Goal: Task Accomplishment & Management: Complete application form

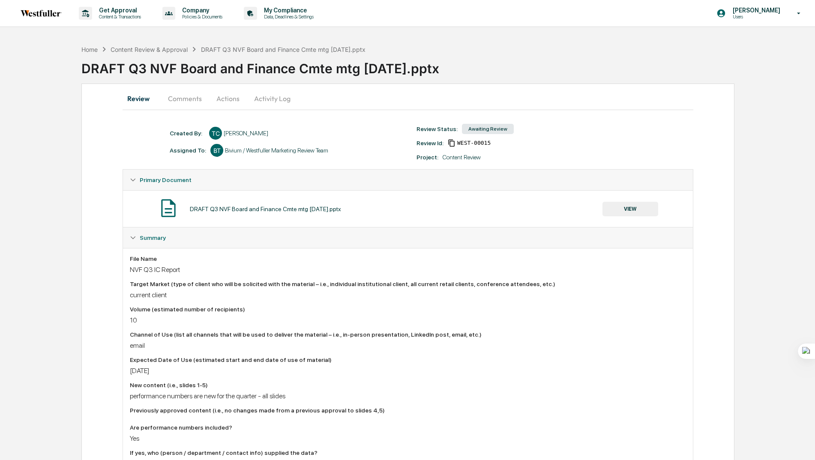
click at [176, 97] on button "Comments" at bounding box center [185, 98] width 48 height 21
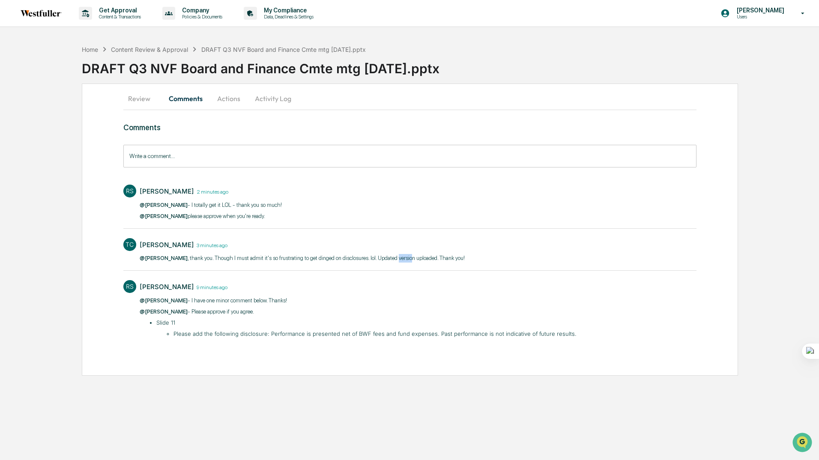
drag, startPoint x: 395, startPoint y: 258, endPoint x: 405, endPoint y: 257, distance: 9.5
click at [404, 257] on p "@[PERSON_NAME] , thank you. Though I must admit it's so frustrating to get ding…" at bounding box center [302, 258] width 325 height 9
drag, startPoint x: 405, startPoint y: 257, endPoint x: 388, endPoint y: 276, distance: 25.2
click at [388, 276] on div at bounding box center [404, 270] width 109 height 13
click at [233, 99] on button "Actions" at bounding box center [229, 98] width 39 height 21
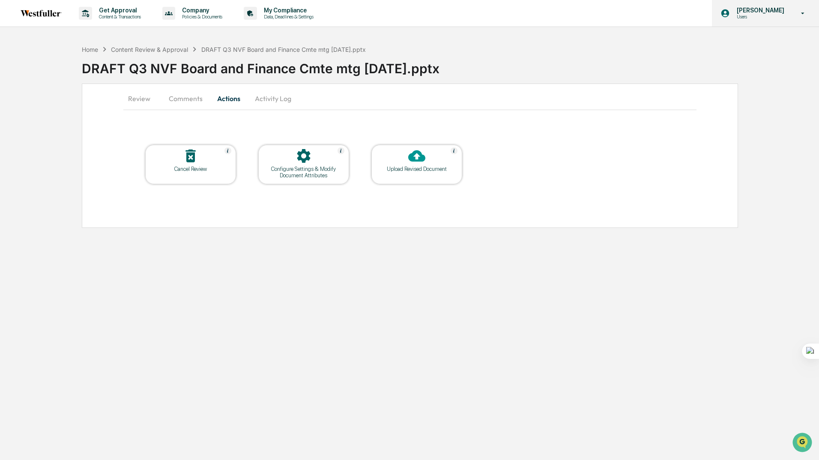
click at [750, 18] on p "Users" at bounding box center [759, 17] width 59 height 6
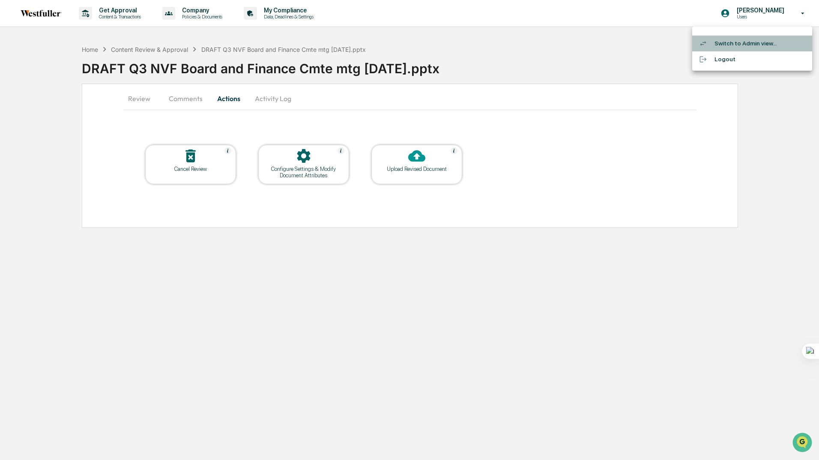
click at [731, 44] on li "Switch to Admin view..." at bounding box center [752, 44] width 120 height 16
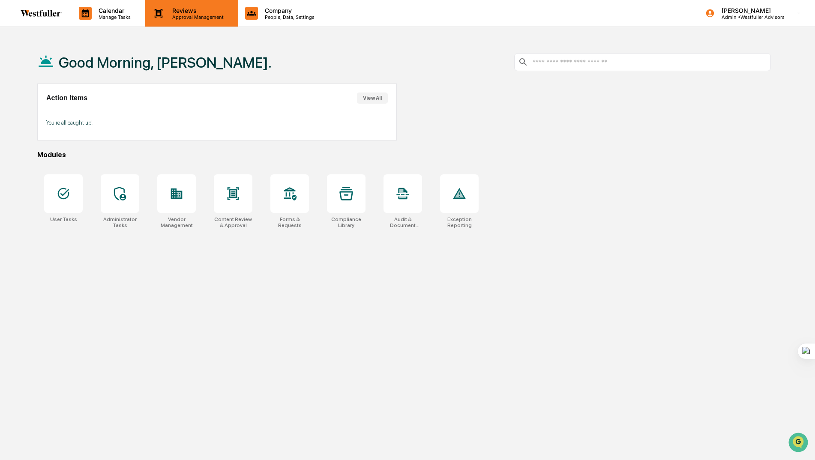
click at [184, 14] on p "Approval Management" at bounding box center [196, 17] width 63 height 6
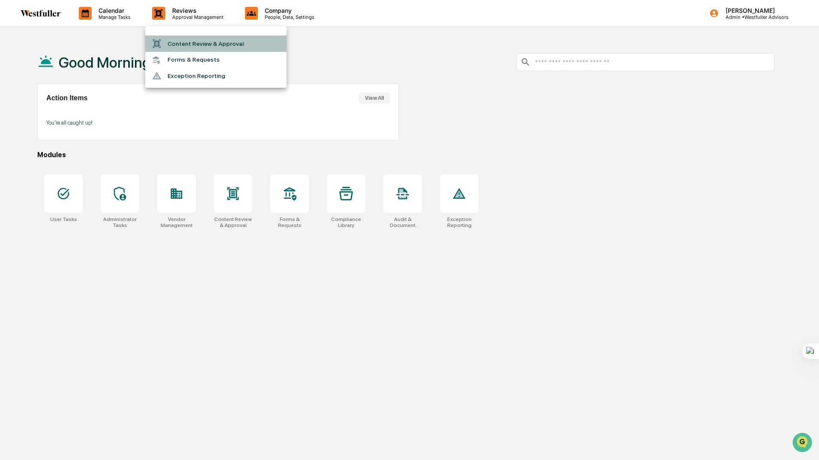
click at [180, 40] on li "Content Review & Approval" at bounding box center [215, 44] width 141 height 16
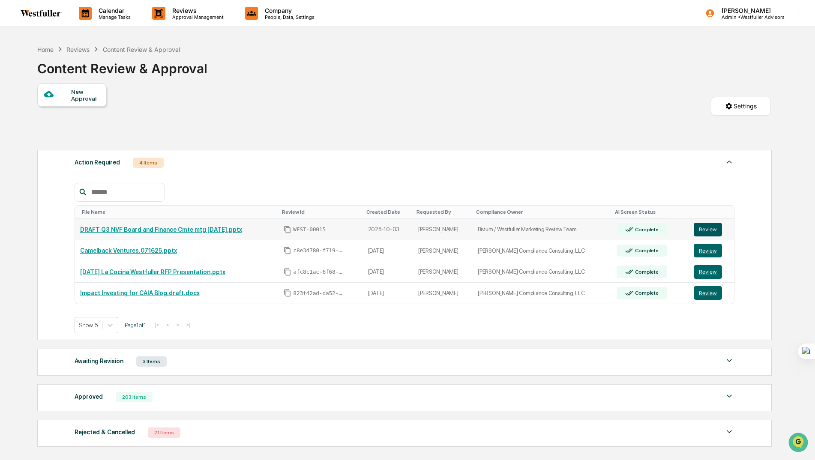
click at [704, 229] on button "Review" at bounding box center [708, 230] width 28 height 14
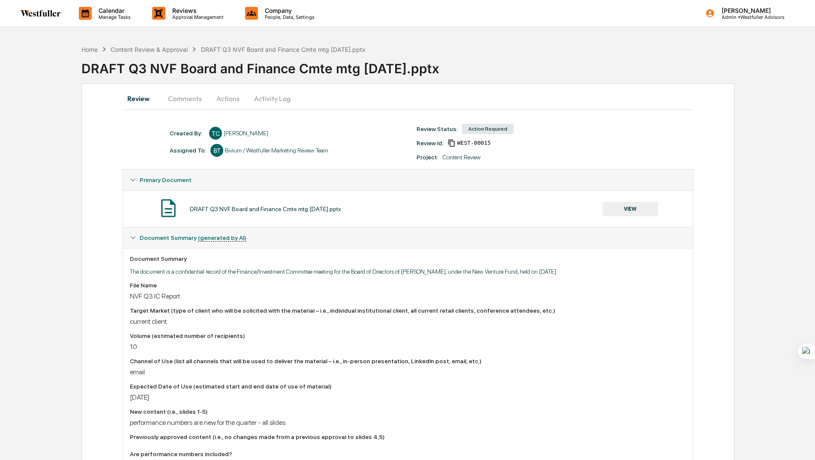
click at [178, 94] on button "Comments" at bounding box center [185, 98] width 48 height 21
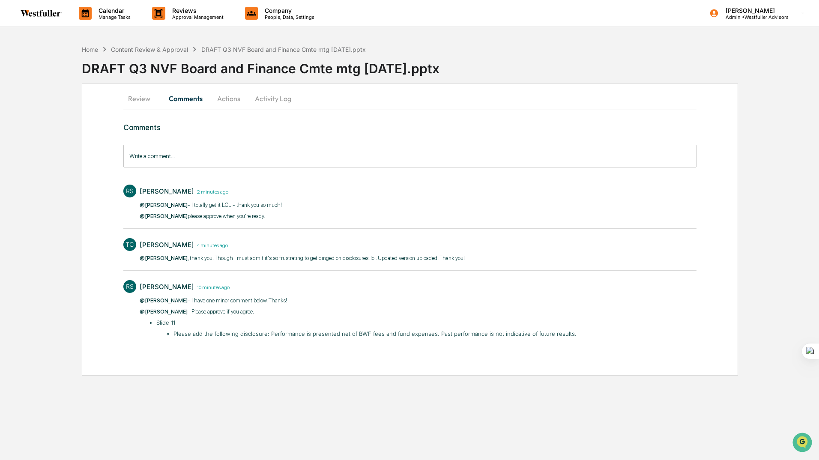
click at [223, 99] on button "Actions" at bounding box center [229, 98] width 39 height 21
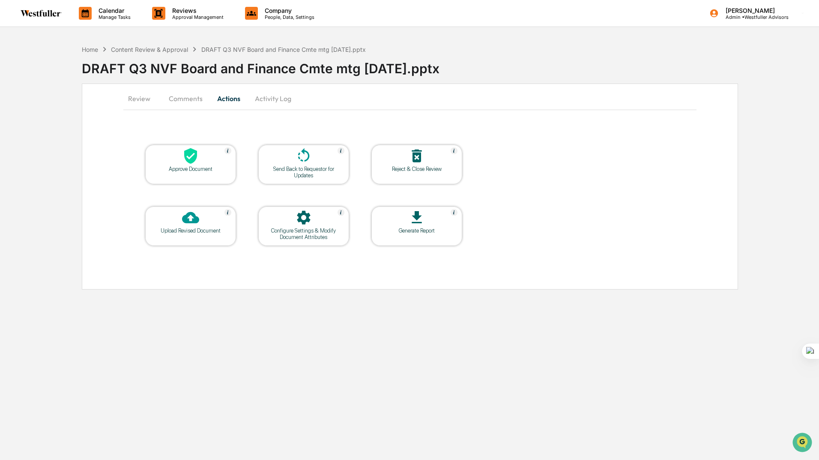
click at [194, 164] on icon at bounding box center [190, 155] width 17 height 17
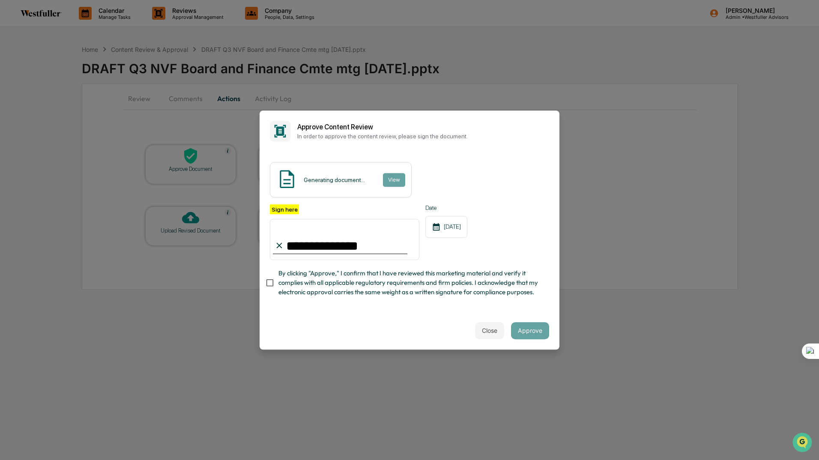
type input "**********"
click at [401, 324] on div "Close Approve" at bounding box center [410, 331] width 300 height 38
click at [454, 220] on div "10/03/2025" at bounding box center [446, 227] width 42 height 22
click at [467, 245] on div "Date 10/03/2025" at bounding box center [446, 232] width 42 height 56
click at [383, 274] on span "By clicking "Approve," I confirm that I have reviewed this marketing material a…" at bounding box center [410, 283] width 264 height 29
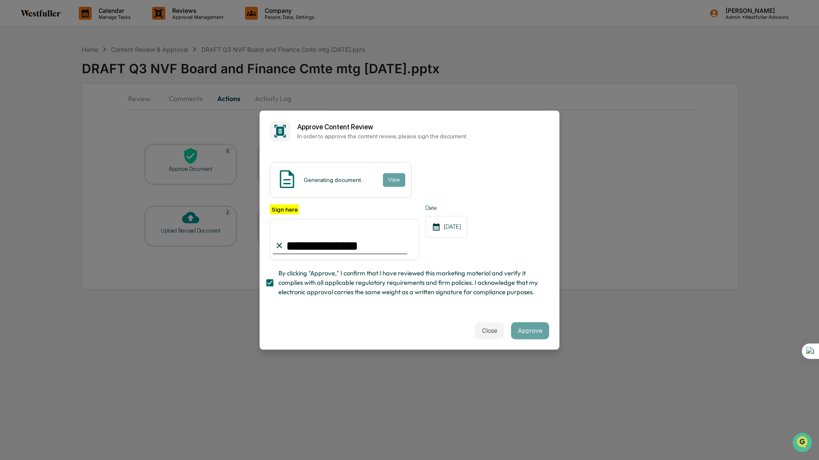
click at [489, 152] on div "**********" at bounding box center [410, 232] width 300 height 160
click at [528, 330] on button "Approve" at bounding box center [530, 330] width 38 height 17
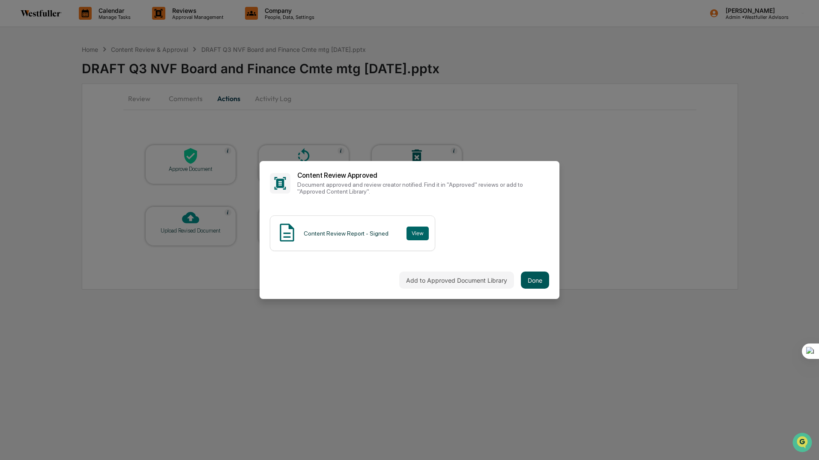
click at [530, 275] on button "Done" at bounding box center [535, 280] width 28 height 17
